Goal: Information Seeking & Learning: Learn about a topic

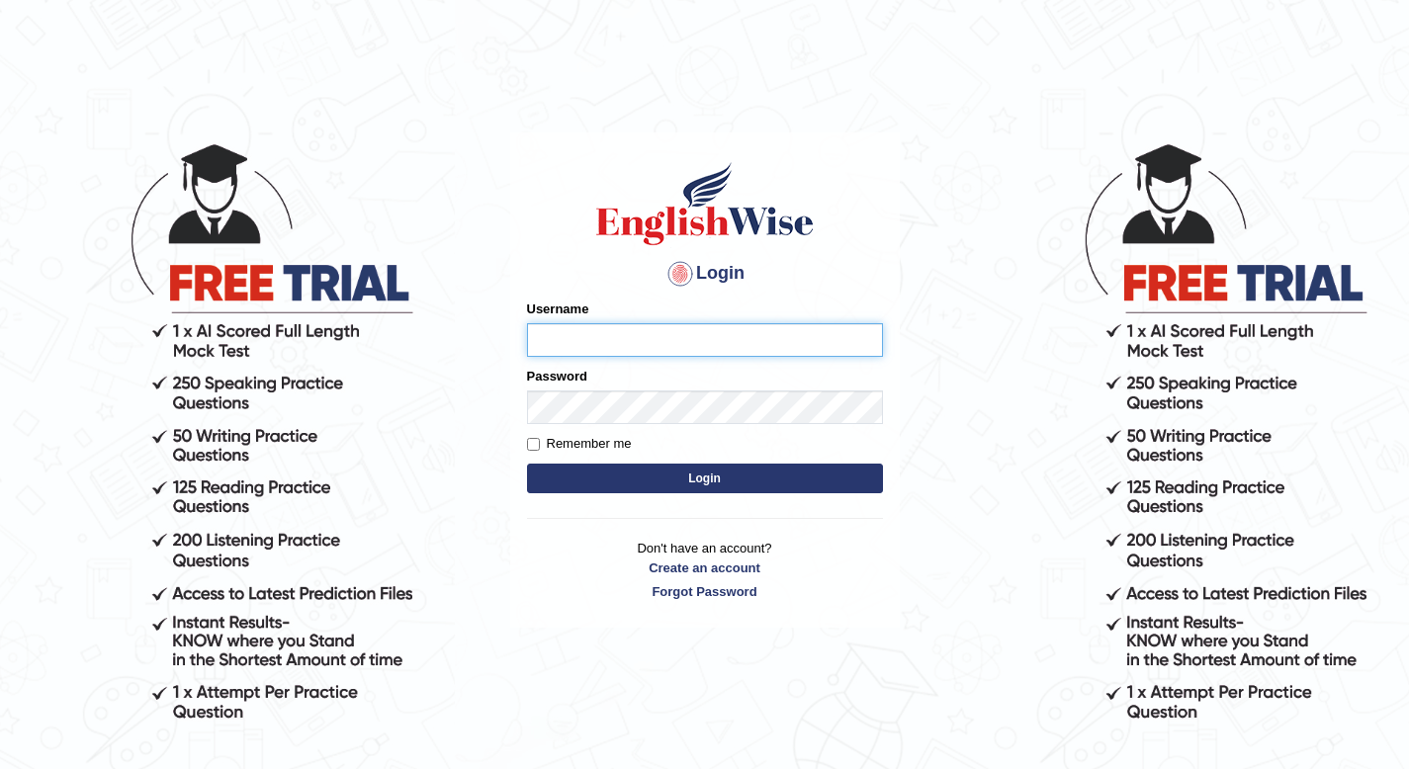
type input "cansu_parramatta"
click at [746, 468] on button "Login" at bounding box center [705, 479] width 356 height 30
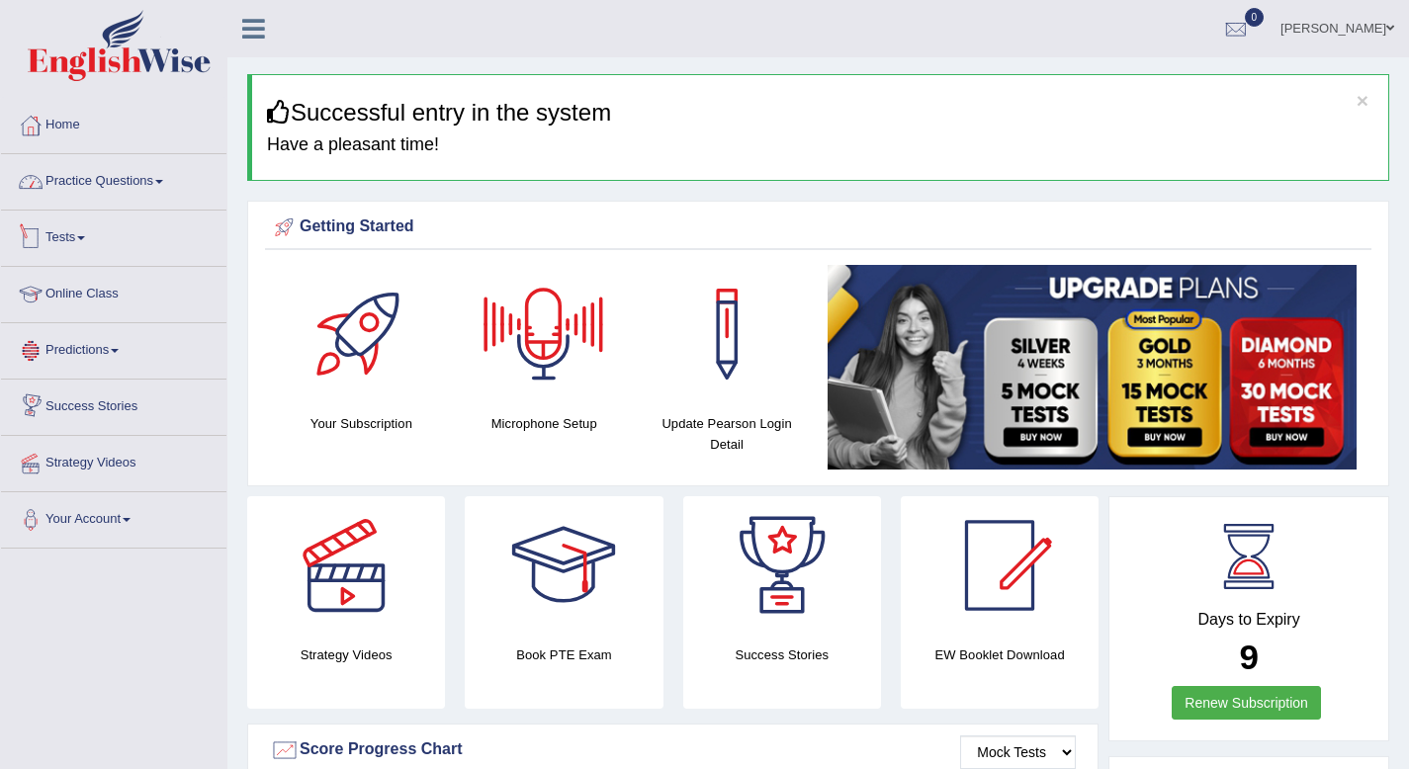
click at [109, 178] on link "Practice Questions" at bounding box center [113, 178] width 225 height 49
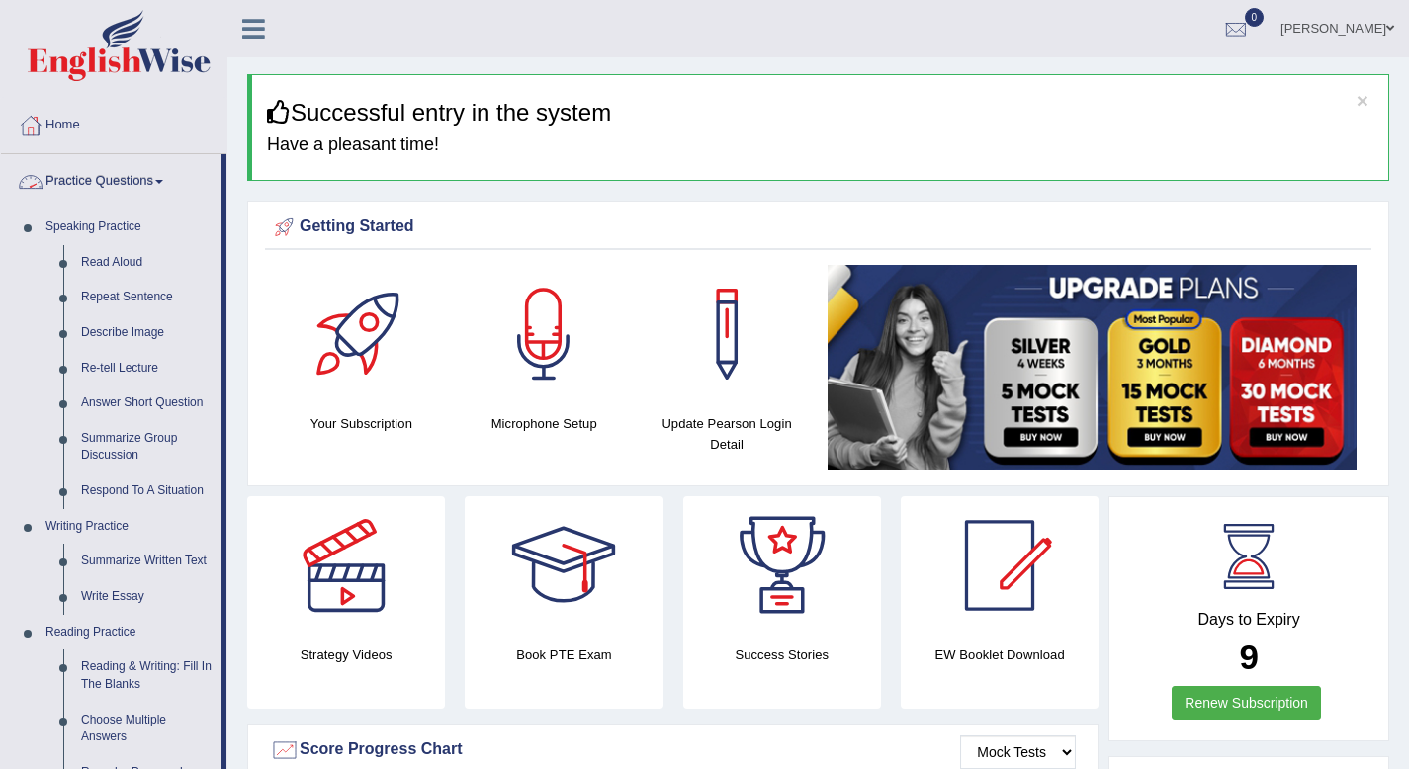
click at [109, 178] on link "Practice Questions" at bounding box center [111, 178] width 220 height 49
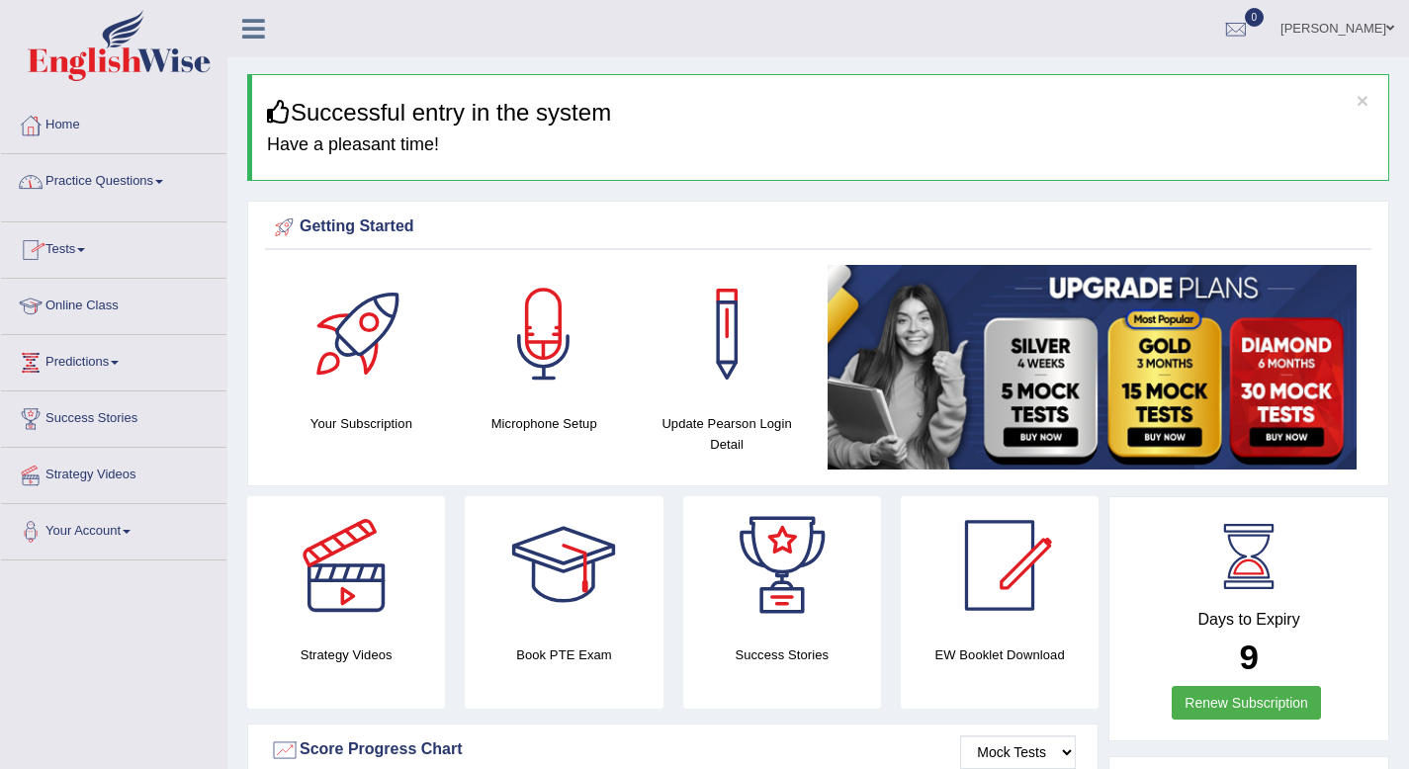
click at [109, 178] on link "Practice Questions" at bounding box center [113, 178] width 225 height 49
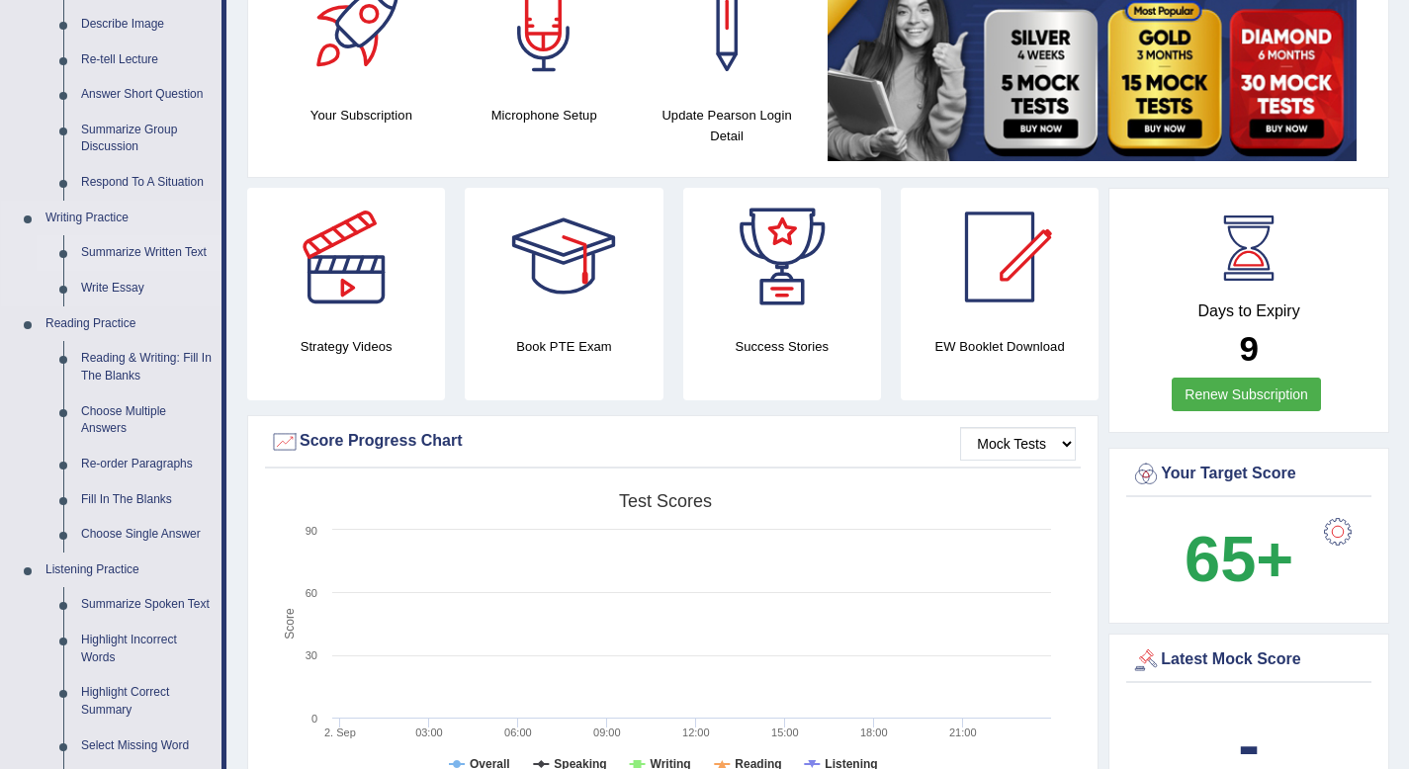
scroll to position [5, 0]
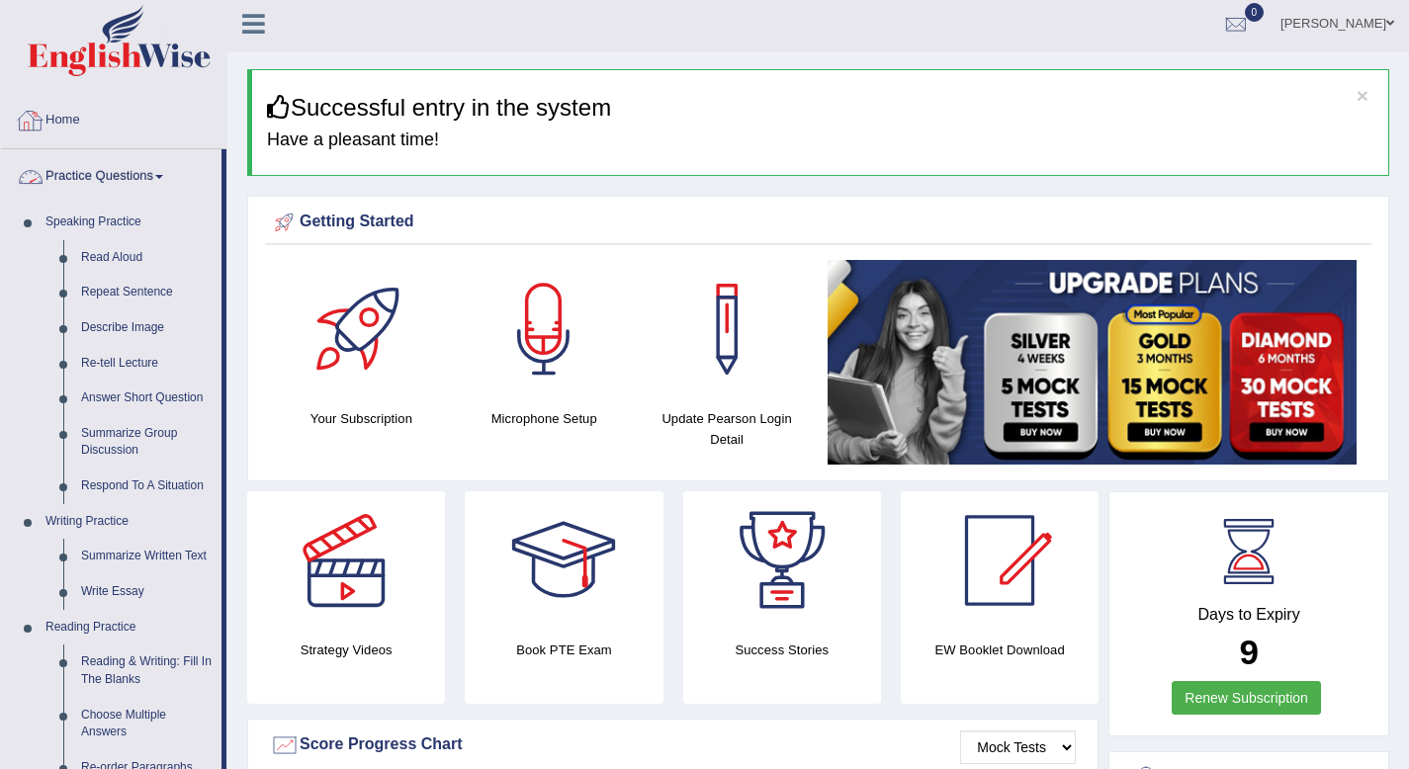
click at [167, 170] on link "Practice Questions" at bounding box center [111, 173] width 220 height 49
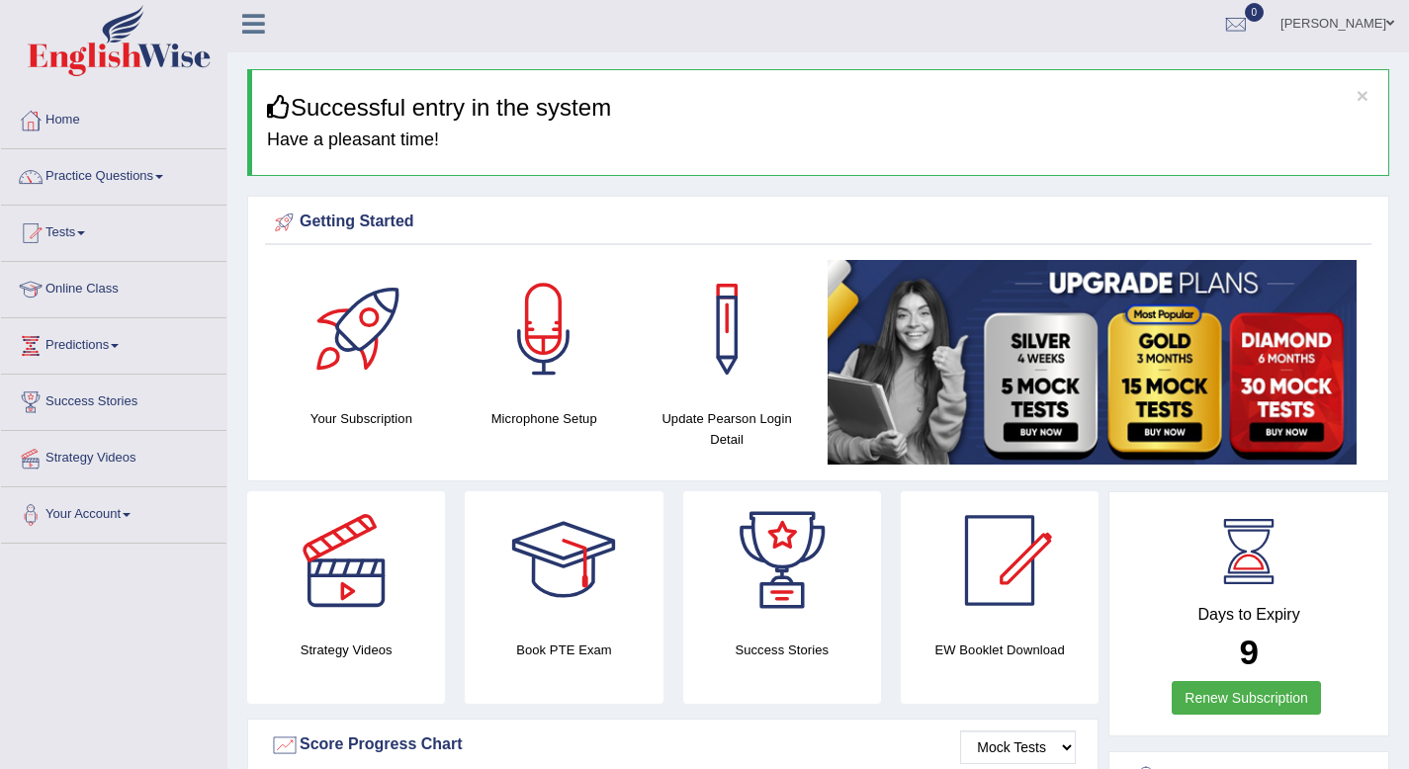
click at [106, 300] on link "Online Class" at bounding box center [113, 286] width 225 height 49
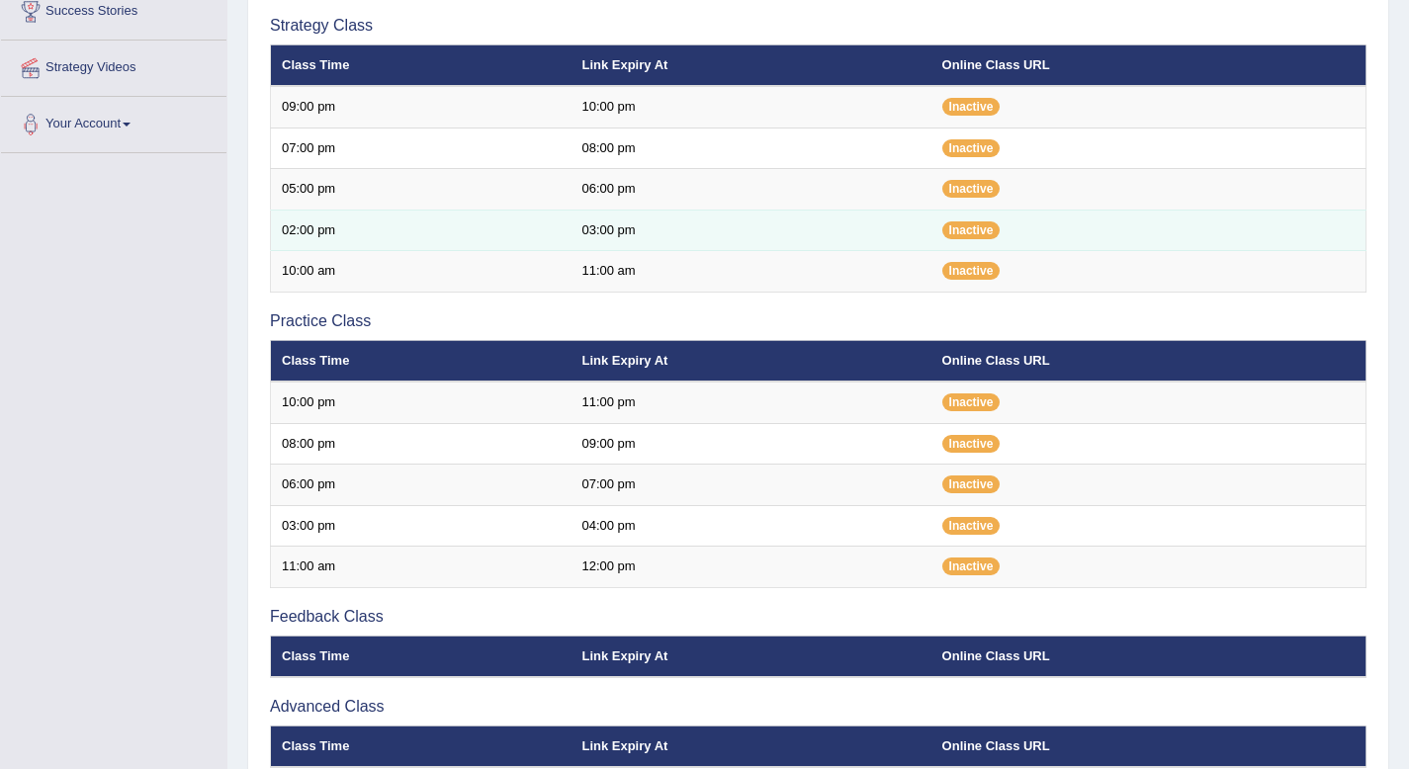
scroll to position [303, 0]
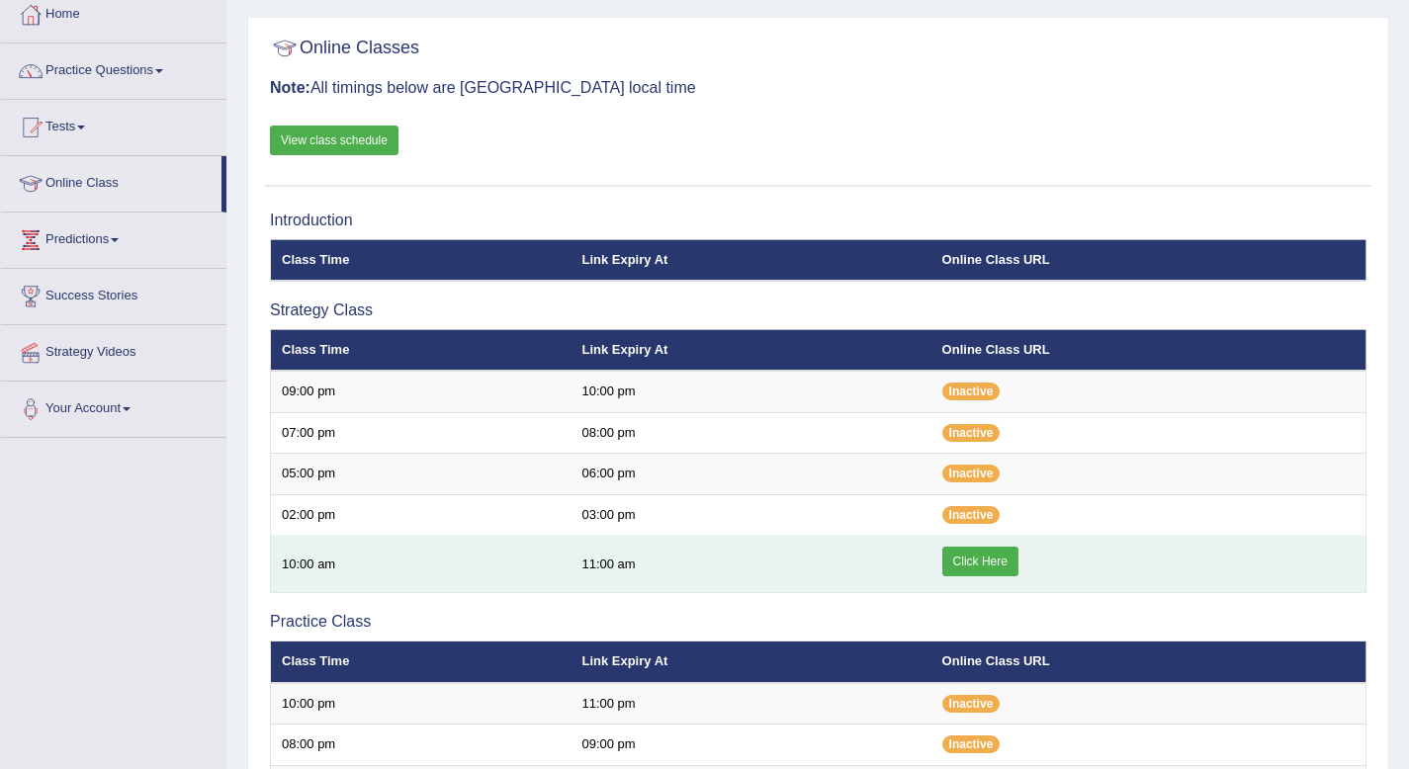
scroll to position [123, 0]
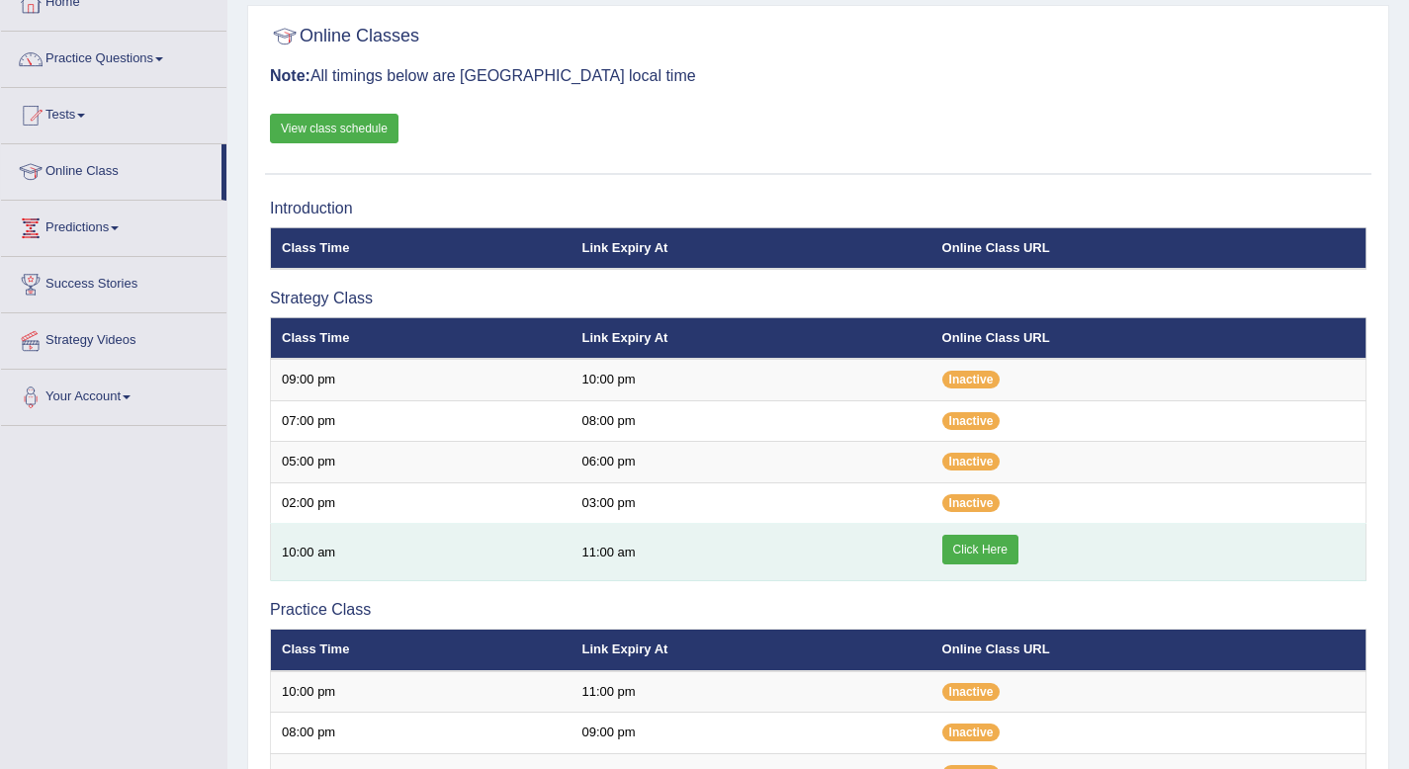
click at [993, 551] on link "Click Here" at bounding box center [980, 550] width 76 height 30
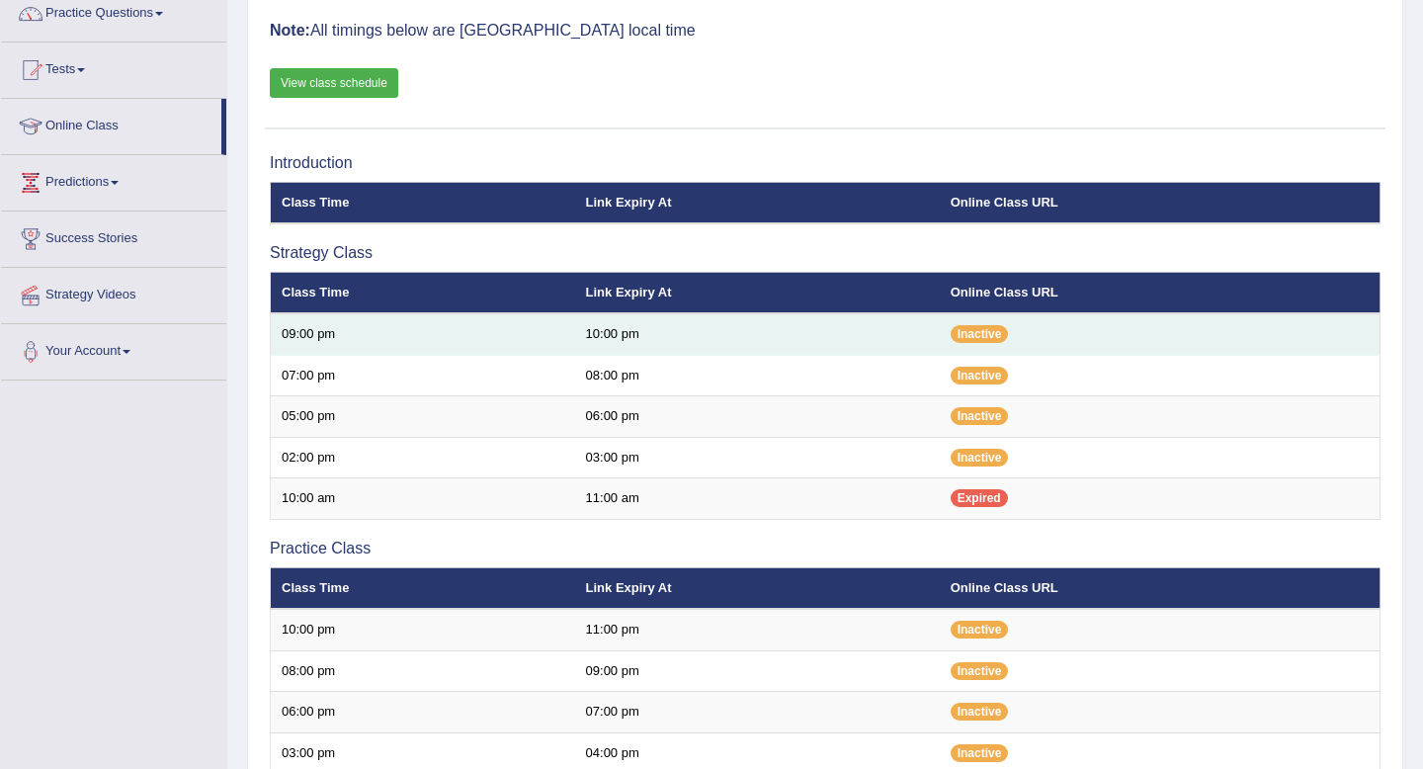
scroll to position [65, 0]
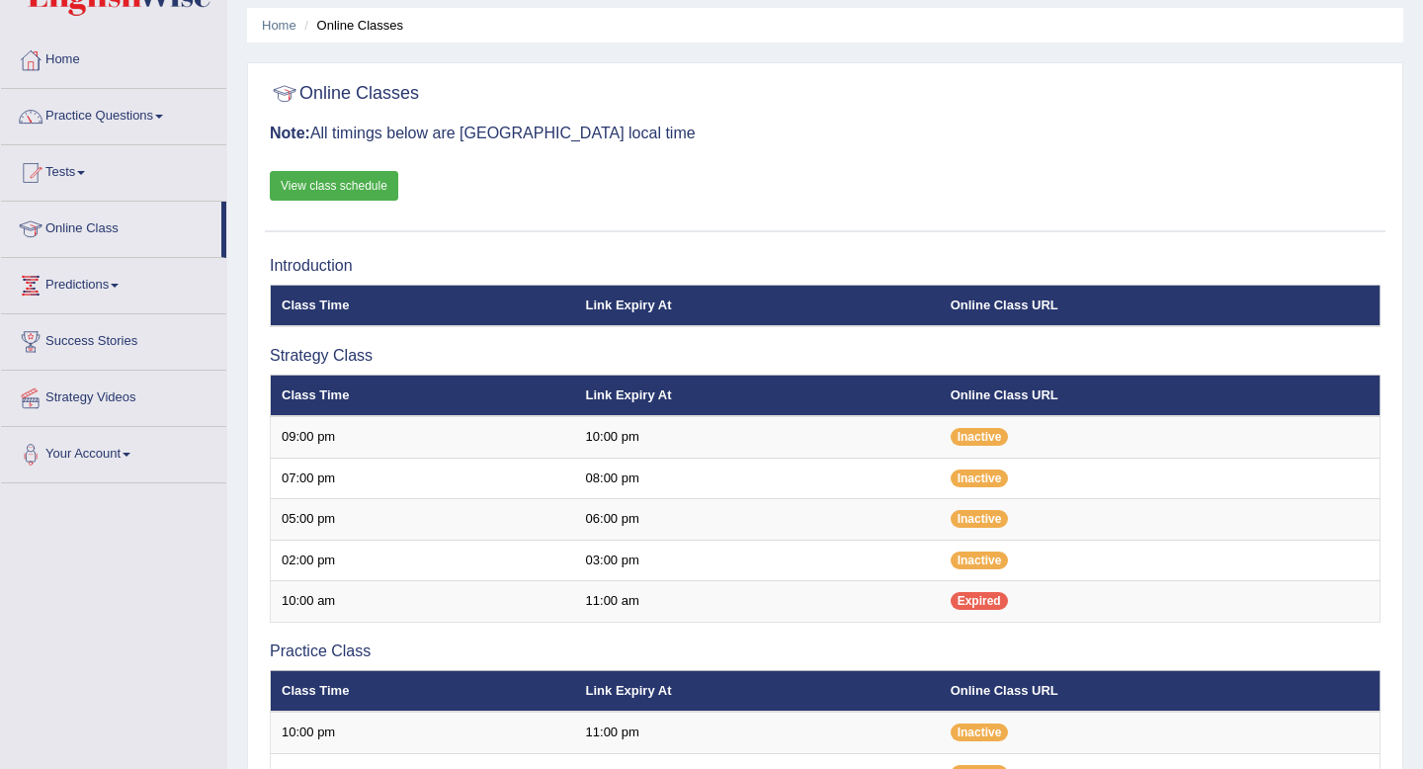
click at [116, 51] on link "Home" at bounding box center [113, 57] width 225 height 49
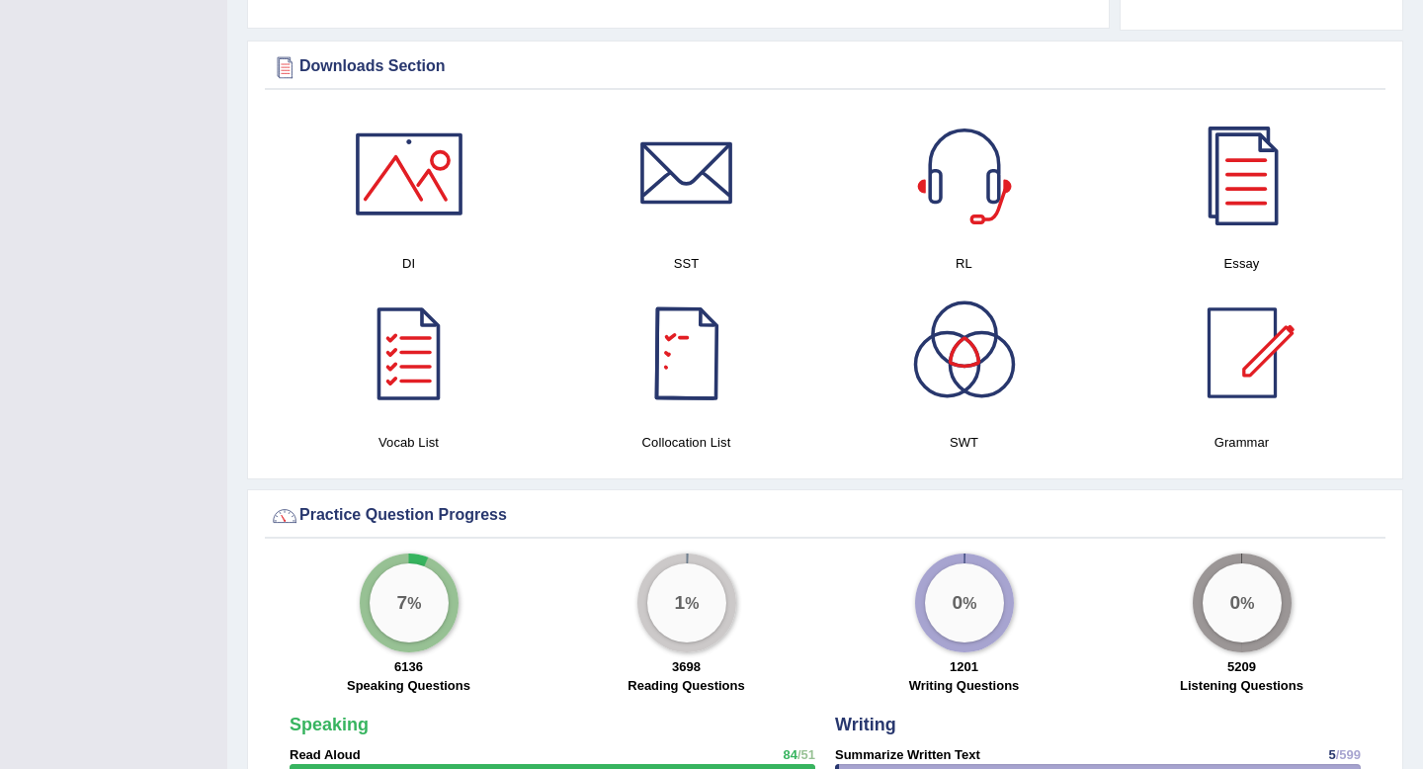
scroll to position [964, 0]
click at [1248, 350] on div at bounding box center [1242, 352] width 138 height 138
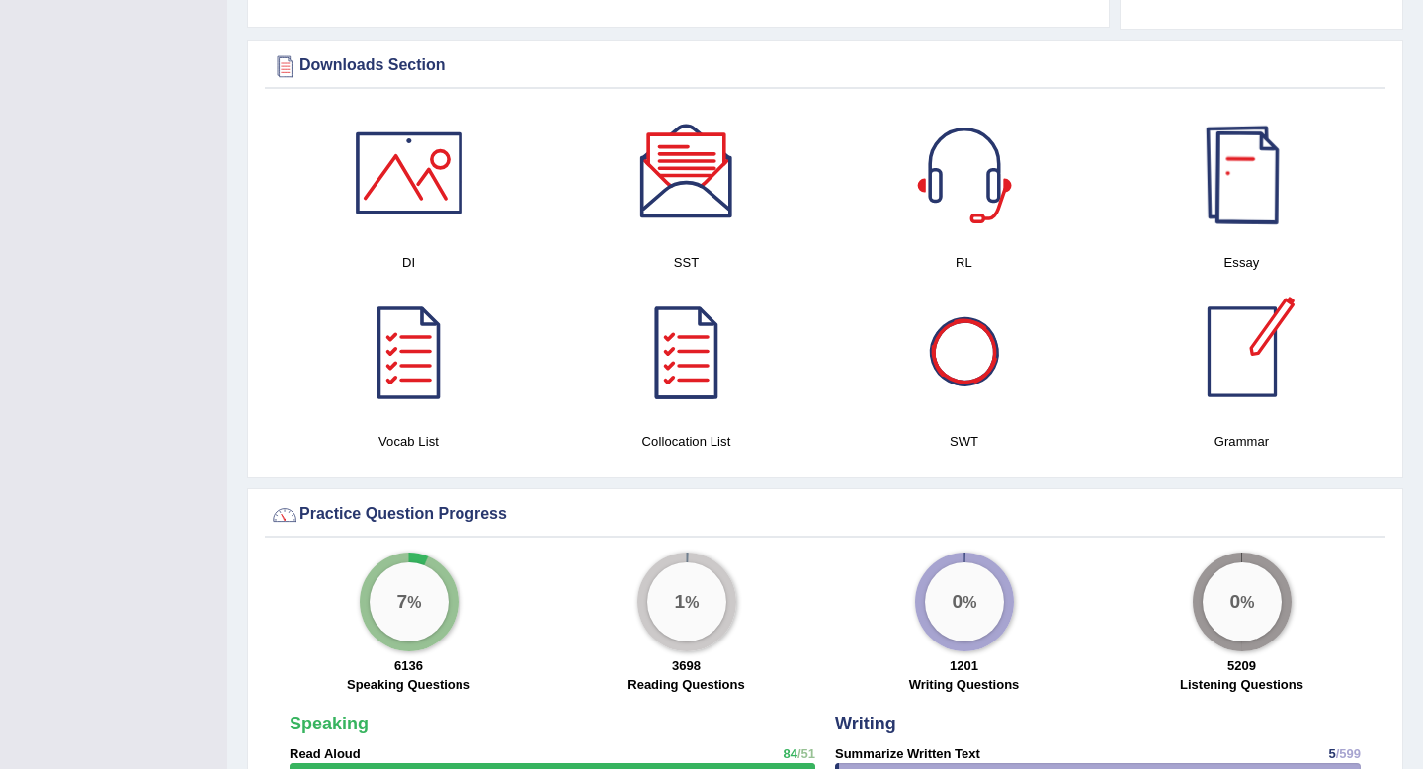
click at [1238, 186] on div at bounding box center [1242, 173] width 138 height 138
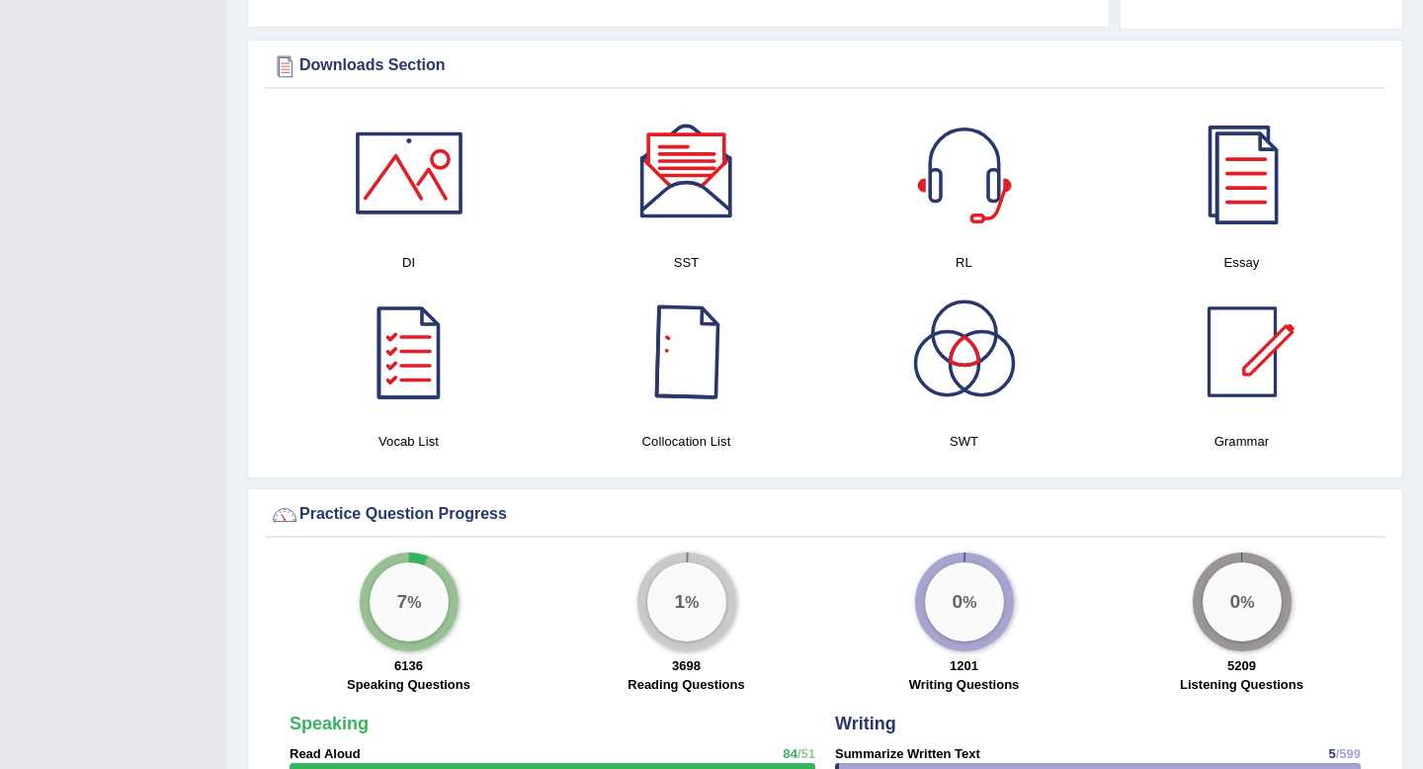
click at [696, 367] on div at bounding box center [687, 352] width 138 height 138
click at [427, 351] on div at bounding box center [409, 352] width 138 height 138
click at [958, 338] on div at bounding box center [965, 352] width 138 height 138
click at [348, 198] on div at bounding box center [409, 173] width 138 height 138
click at [933, 160] on div at bounding box center [965, 173] width 138 height 138
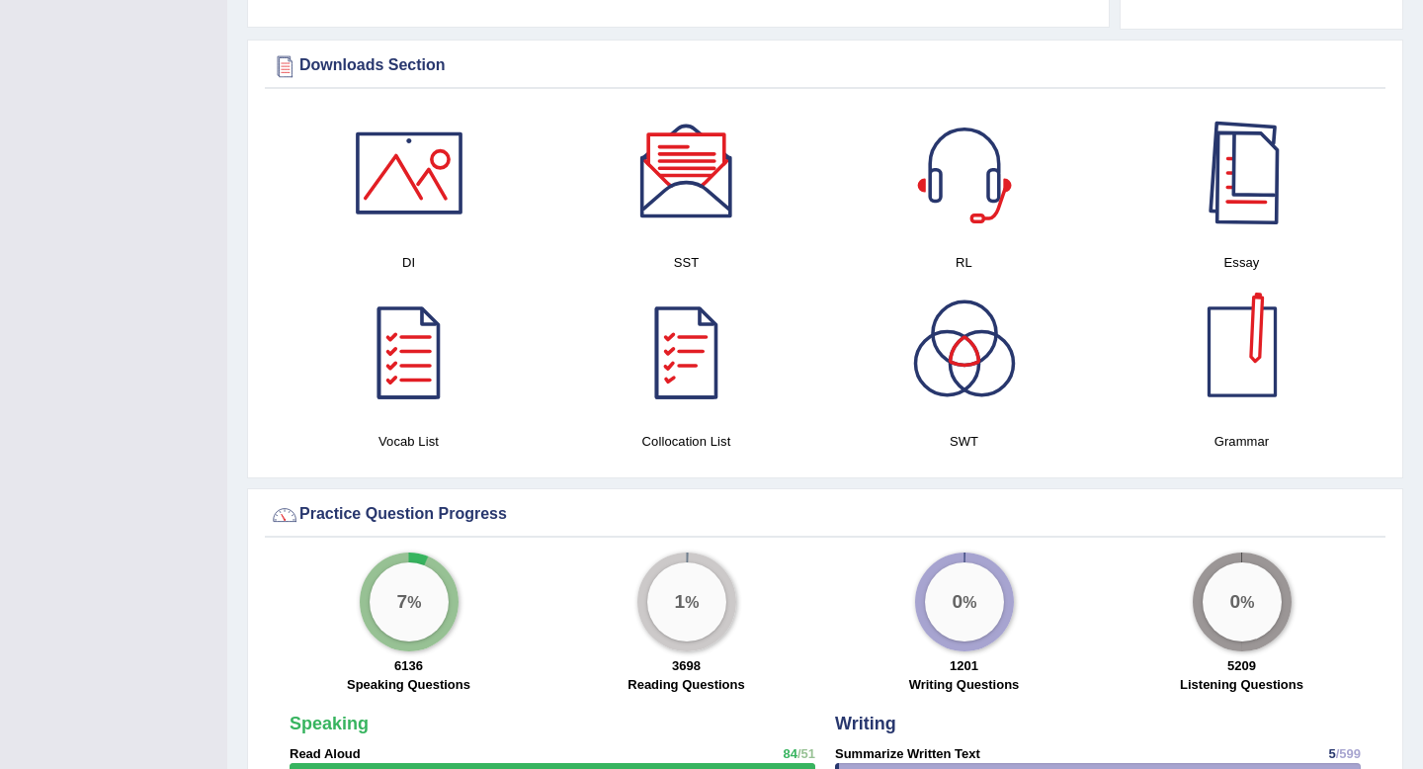
click at [1239, 348] on div at bounding box center [1242, 352] width 138 height 138
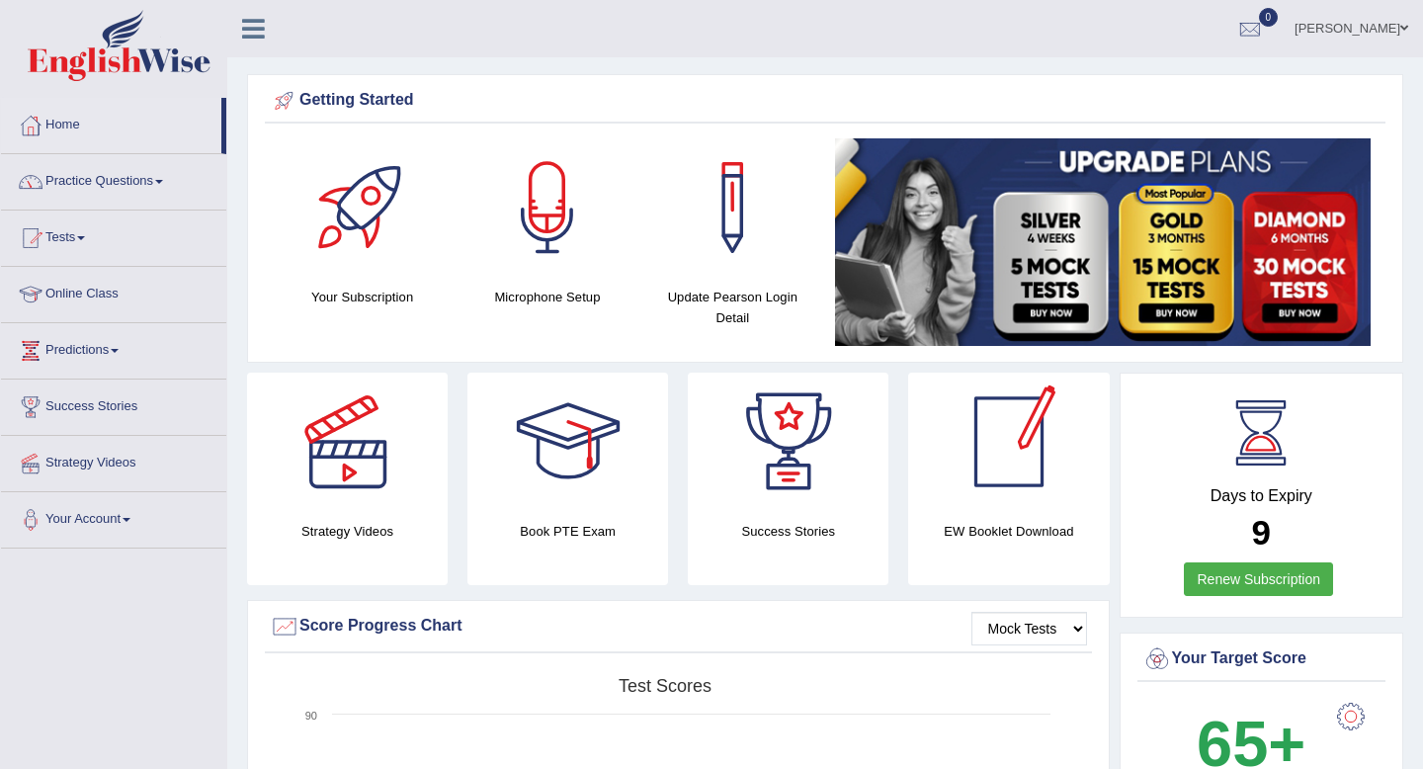
click at [1003, 493] on div at bounding box center [1009, 442] width 138 height 138
click at [578, 454] on div at bounding box center [568, 442] width 138 height 138
click at [84, 230] on link "Tests" at bounding box center [113, 235] width 225 height 49
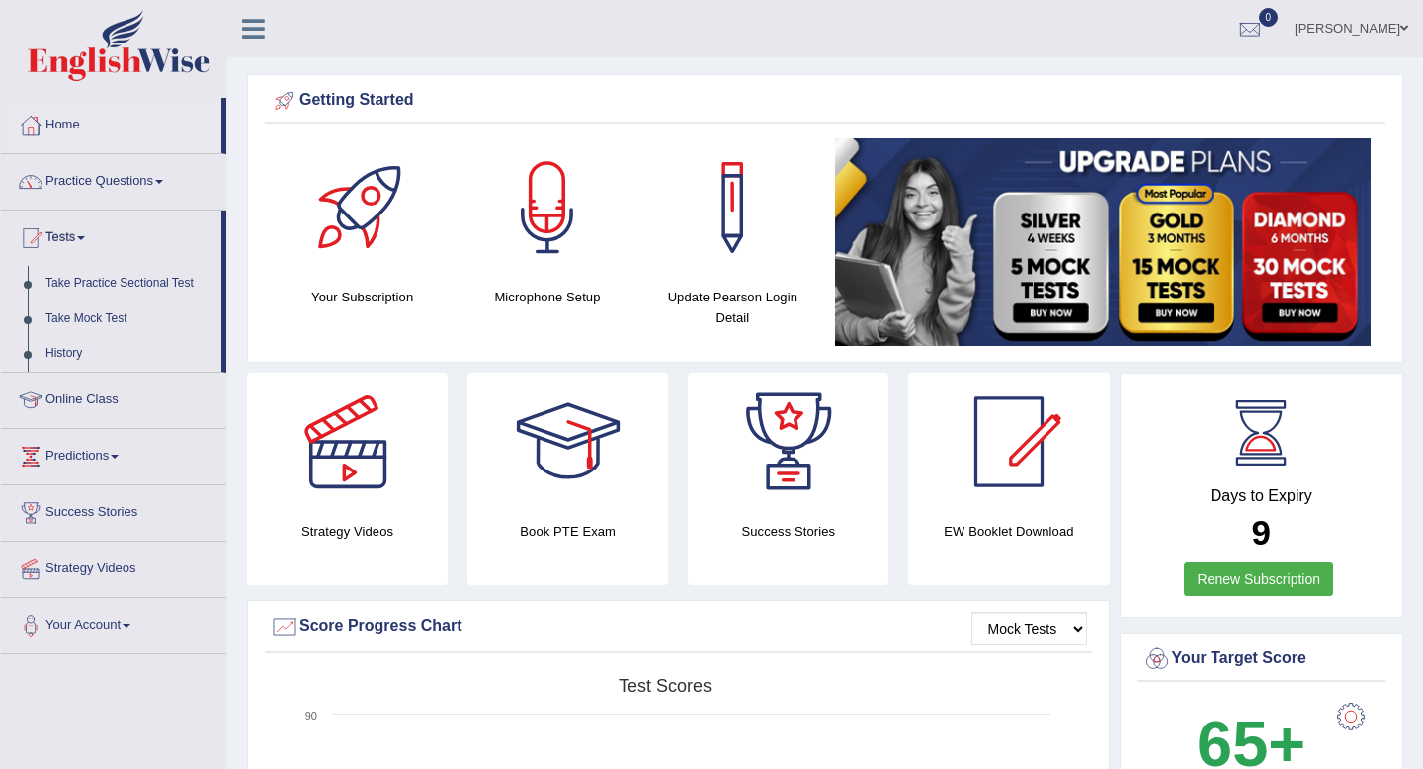
click at [84, 230] on link "Tests" at bounding box center [111, 235] width 220 height 49
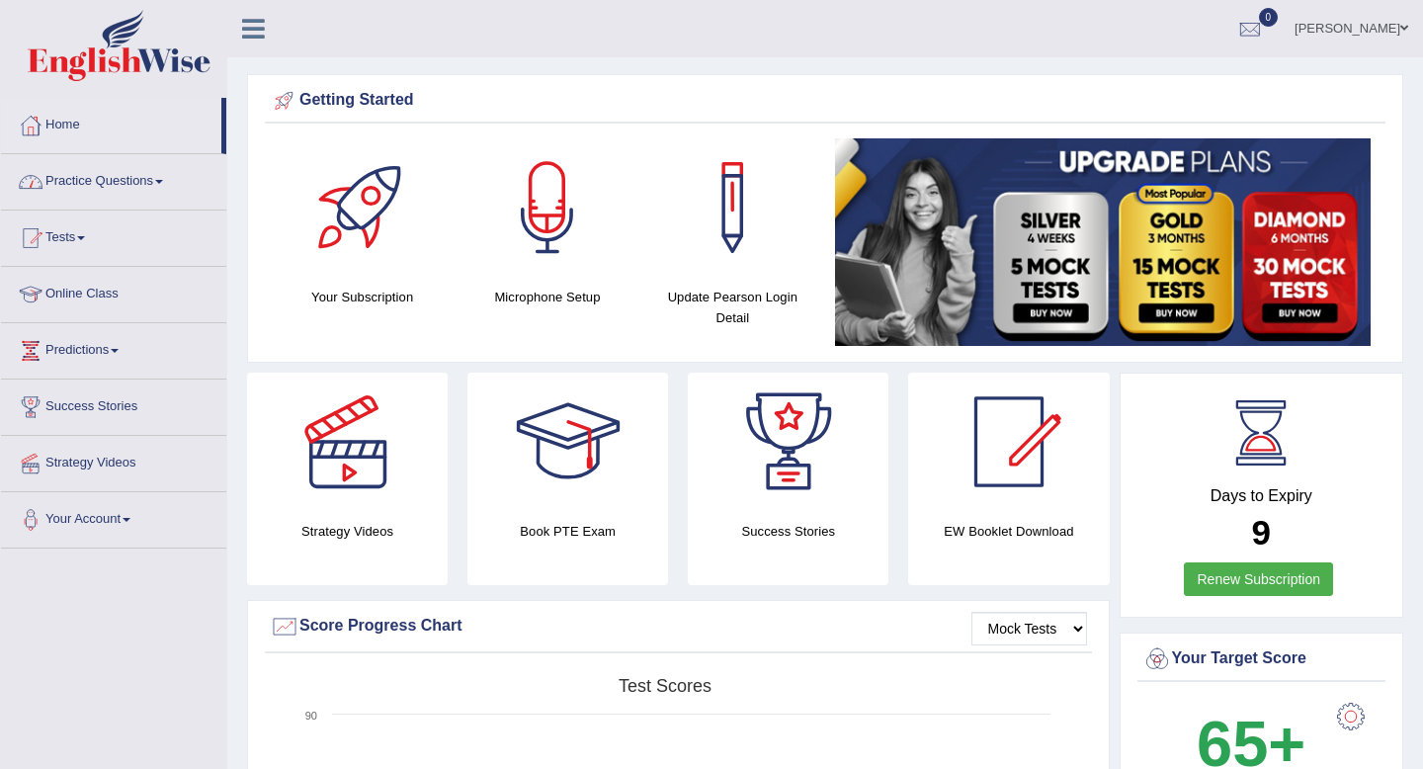
click at [121, 170] on link "Practice Questions" at bounding box center [113, 178] width 225 height 49
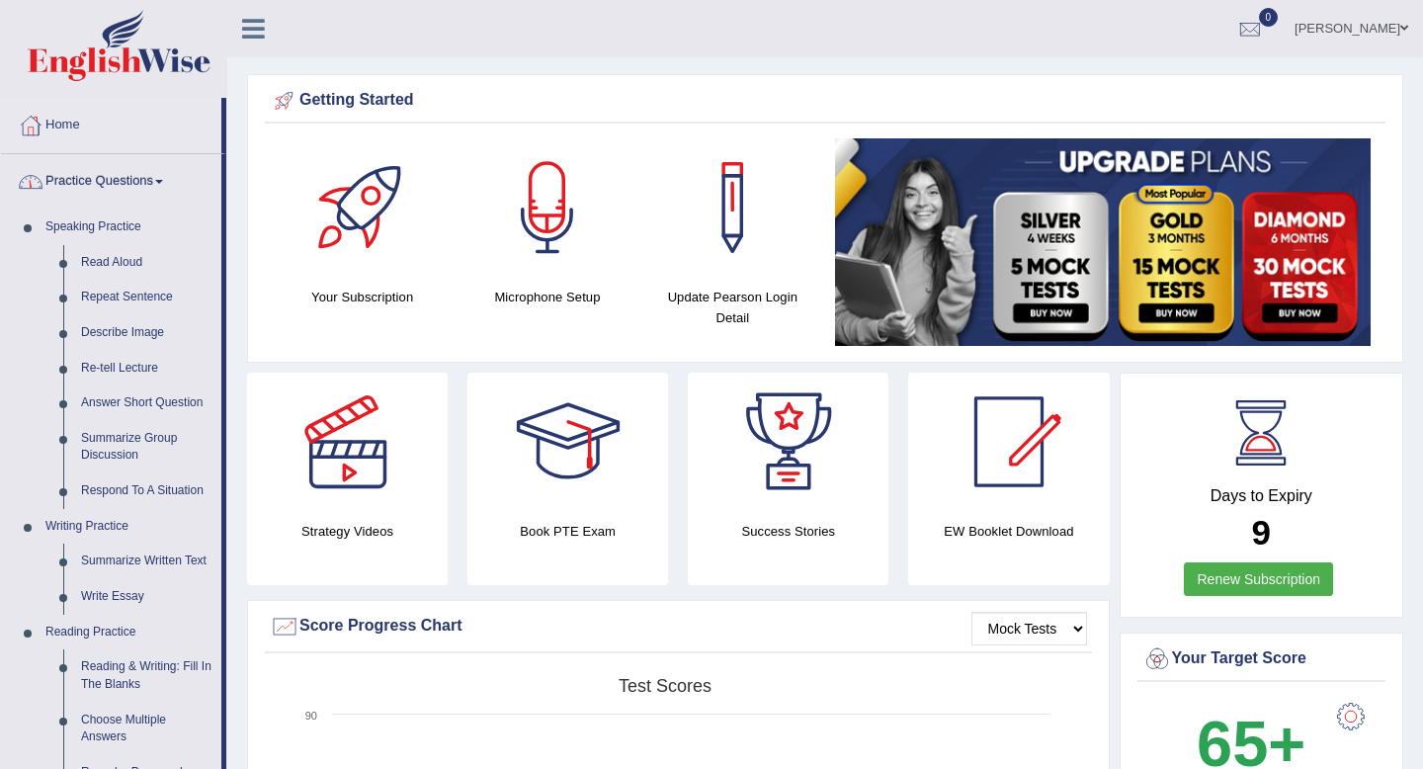
click at [121, 170] on link "Practice Questions" at bounding box center [111, 178] width 220 height 49
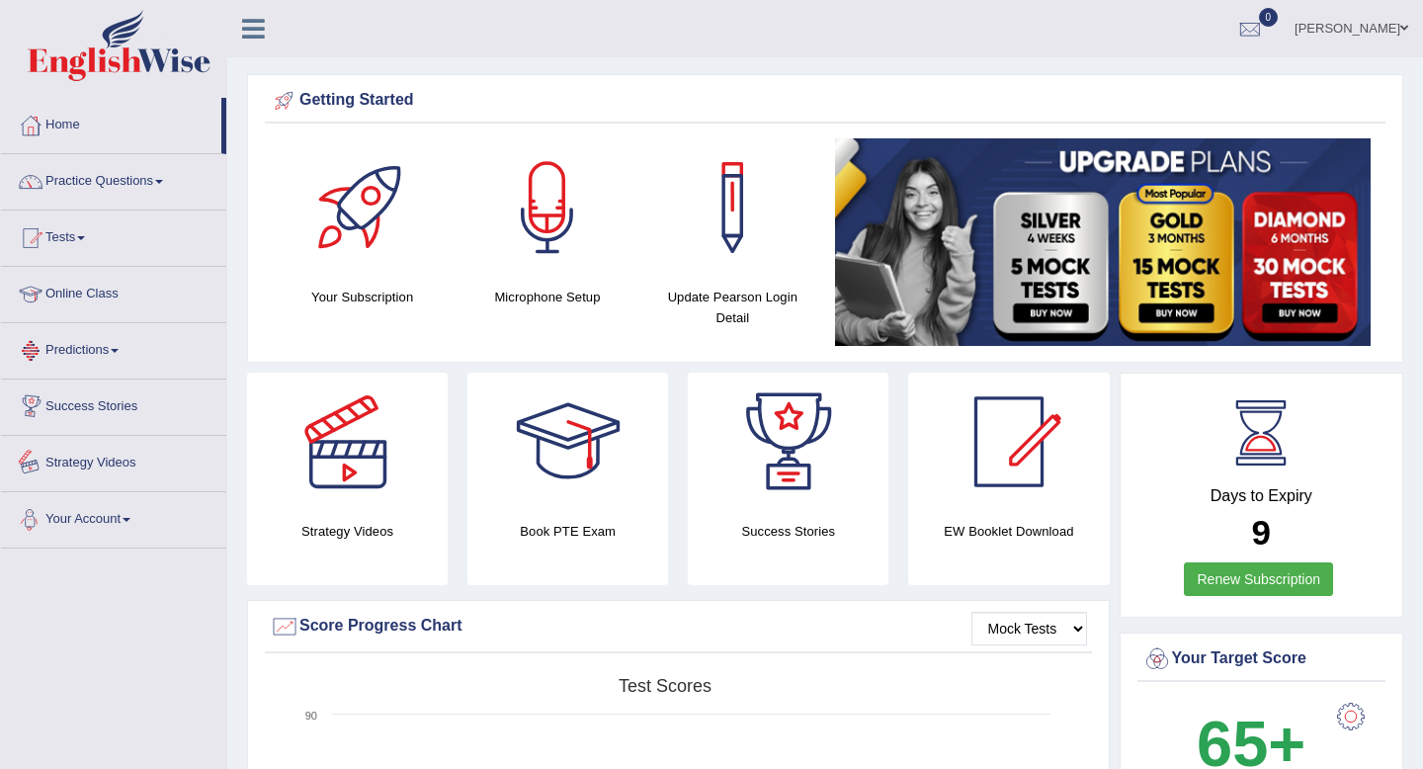
click at [95, 355] on link "Predictions" at bounding box center [113, 347] width 225 height 49
click at [95, 355] on link "Predictions" at bounding box center [111, 347] width 220 height 49
click at [92, 286] on link "Online Class" at bounding box center [113, 291] width 225 height 49
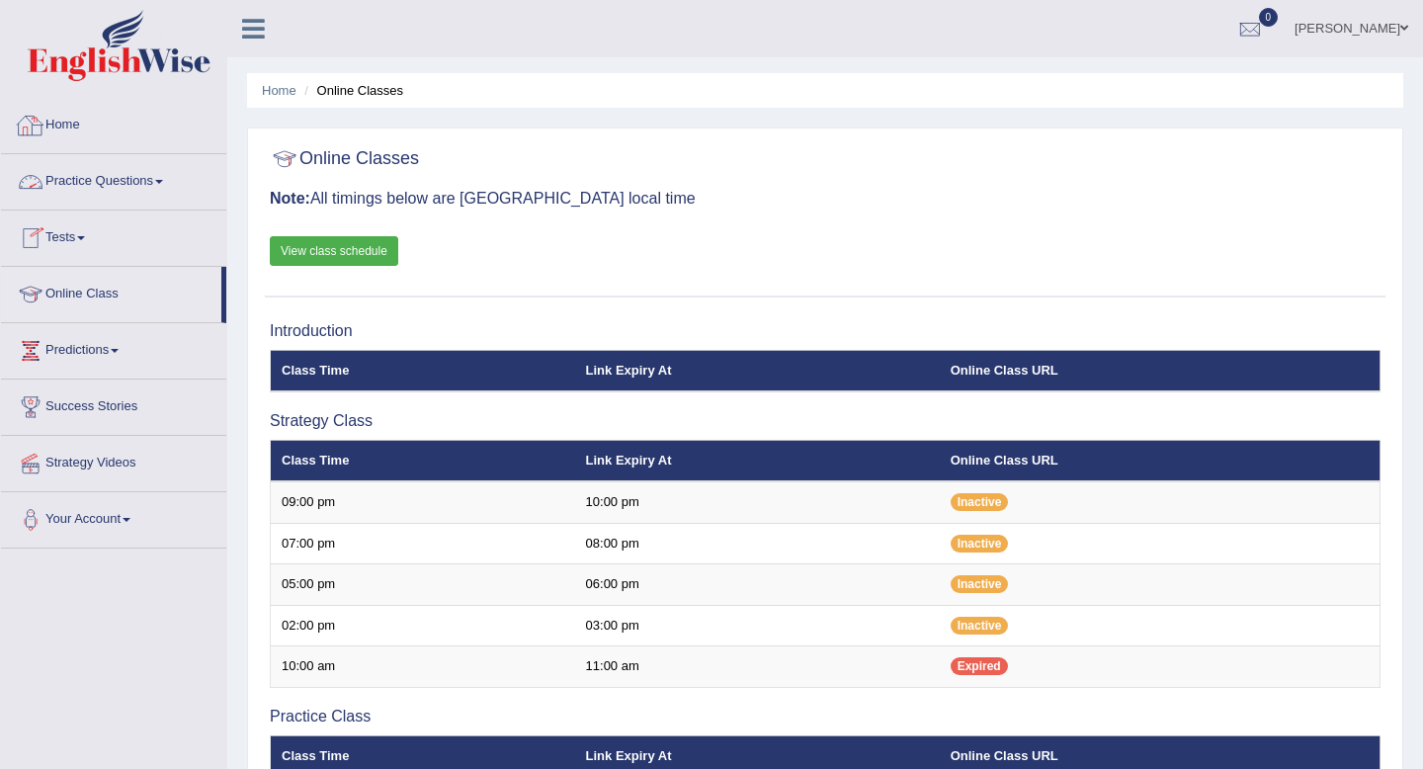
click at [76, 123] on link "Home" at bounding box center [113, 122] width 225 height 49
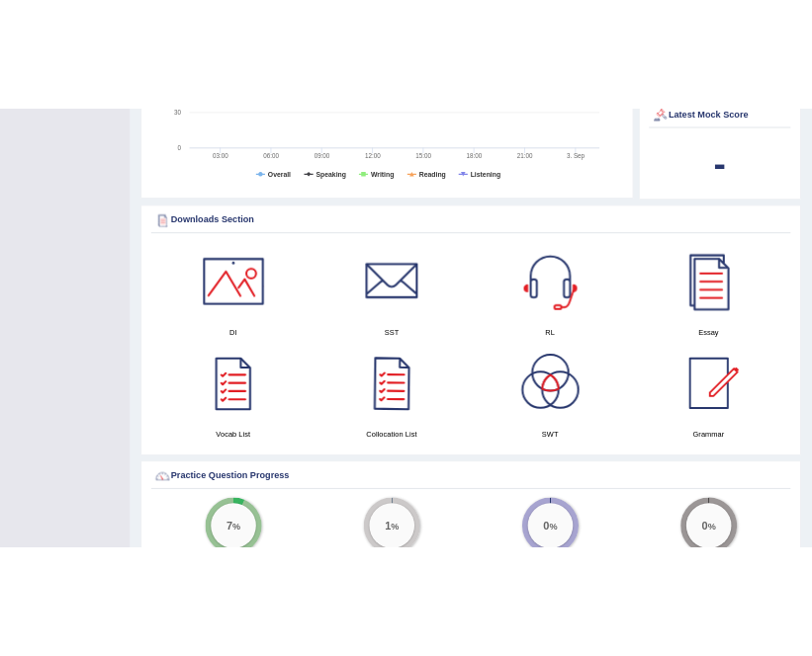
scroll to position [813, 0]
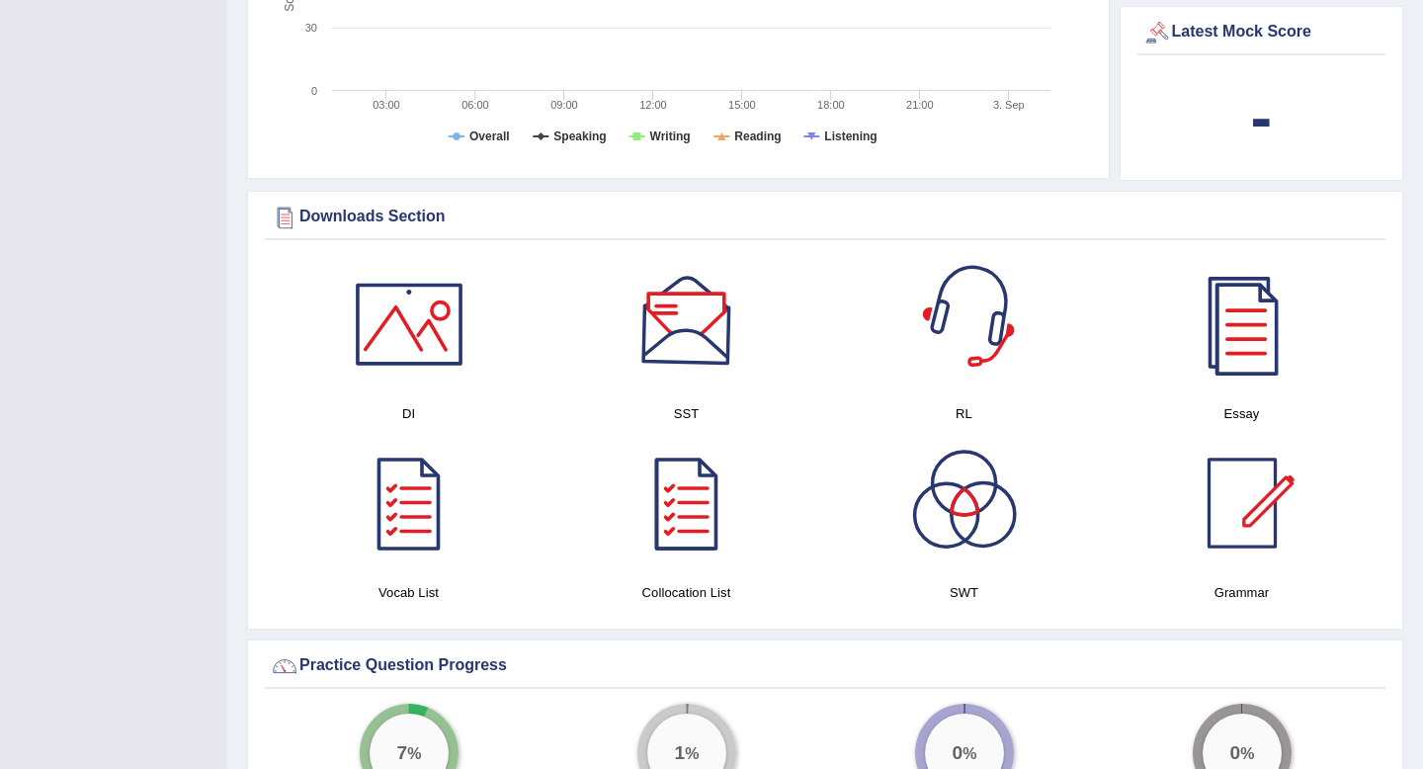
click at [689, 329] on div at bounding box center [687, 324] width 138 height 138
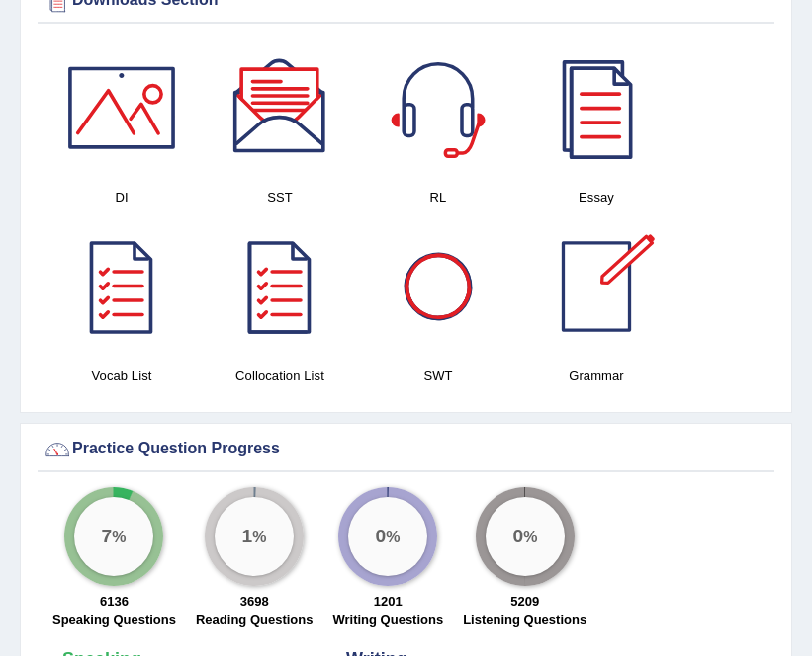
scroll to position [1827, 0]
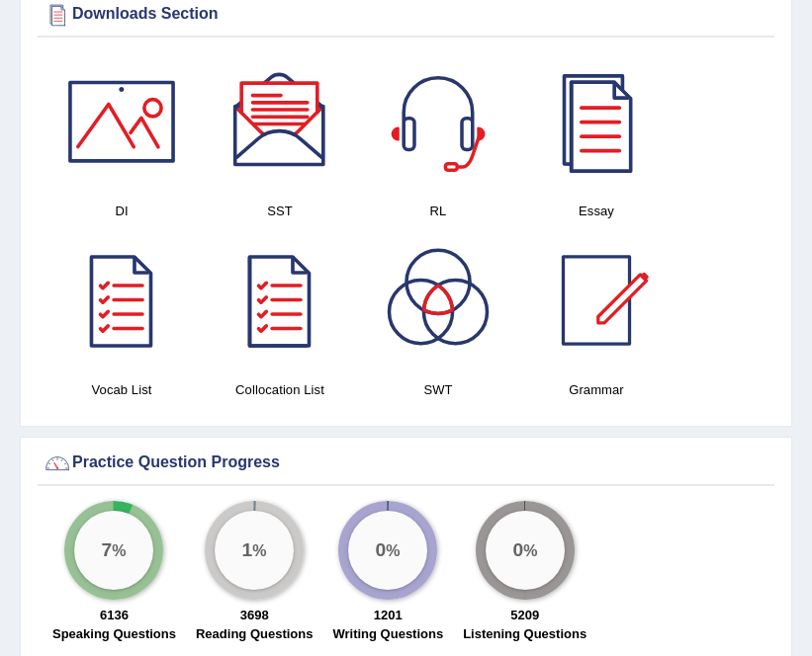
click at [596, 122] on div at bounding box center [596, 121] width 138 height 138
